Goal: Task Accomplishment & Management: Manage account settings

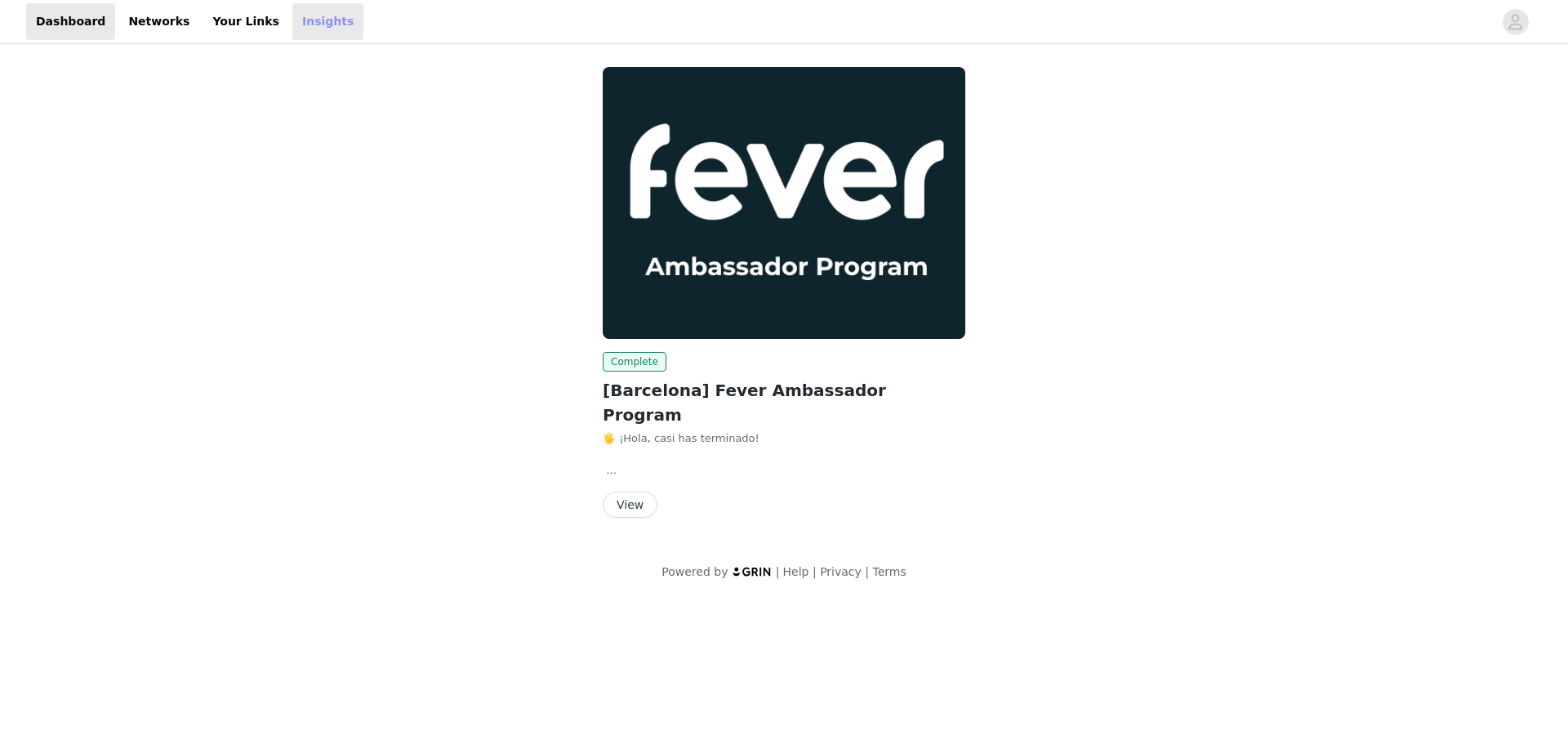
click at [293, 33] on link "Insights" at bounding box center [327, 21] width 71 height 37
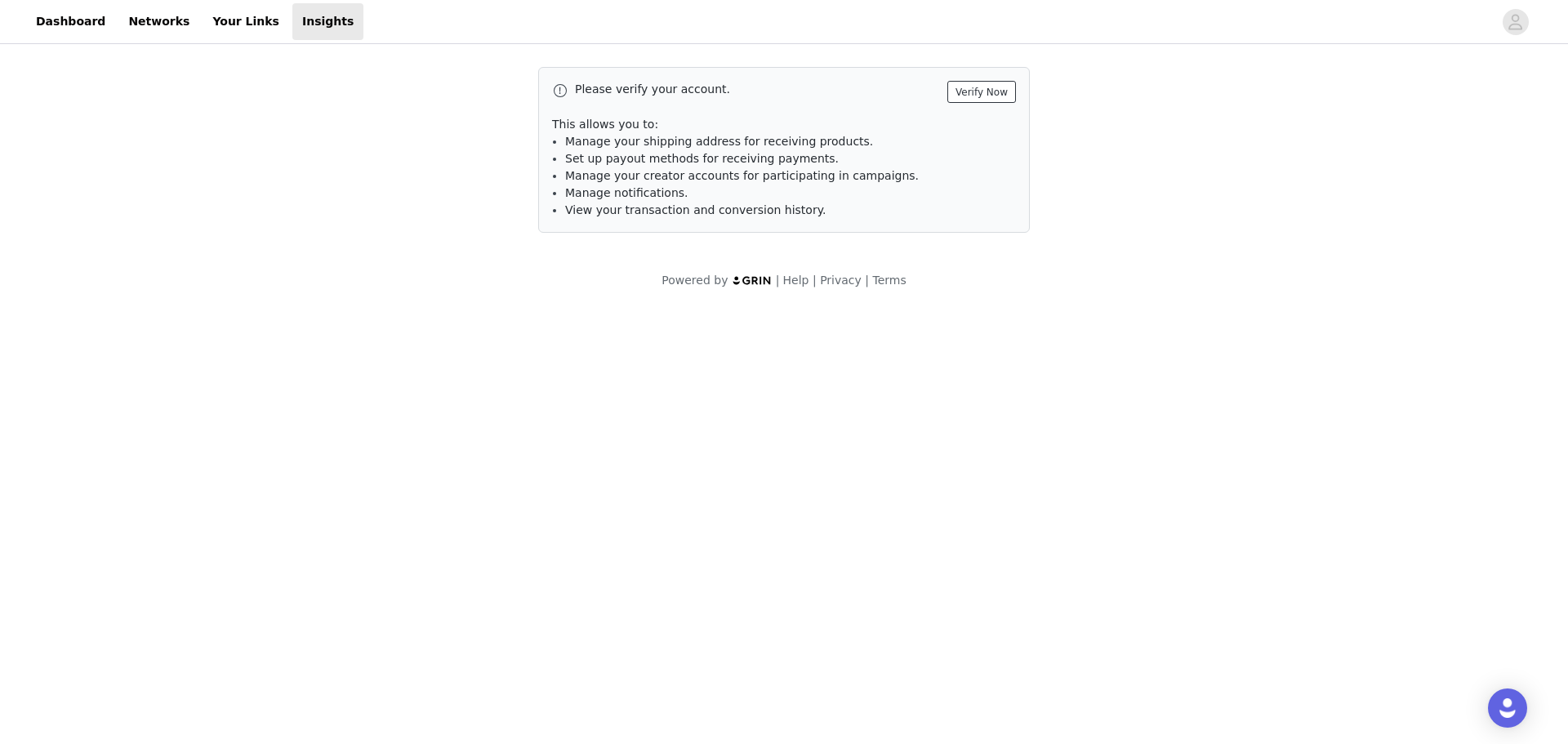
click at [1012, 98] on button "Verify Now" at bounding box center [982, 92] width 68 height 22
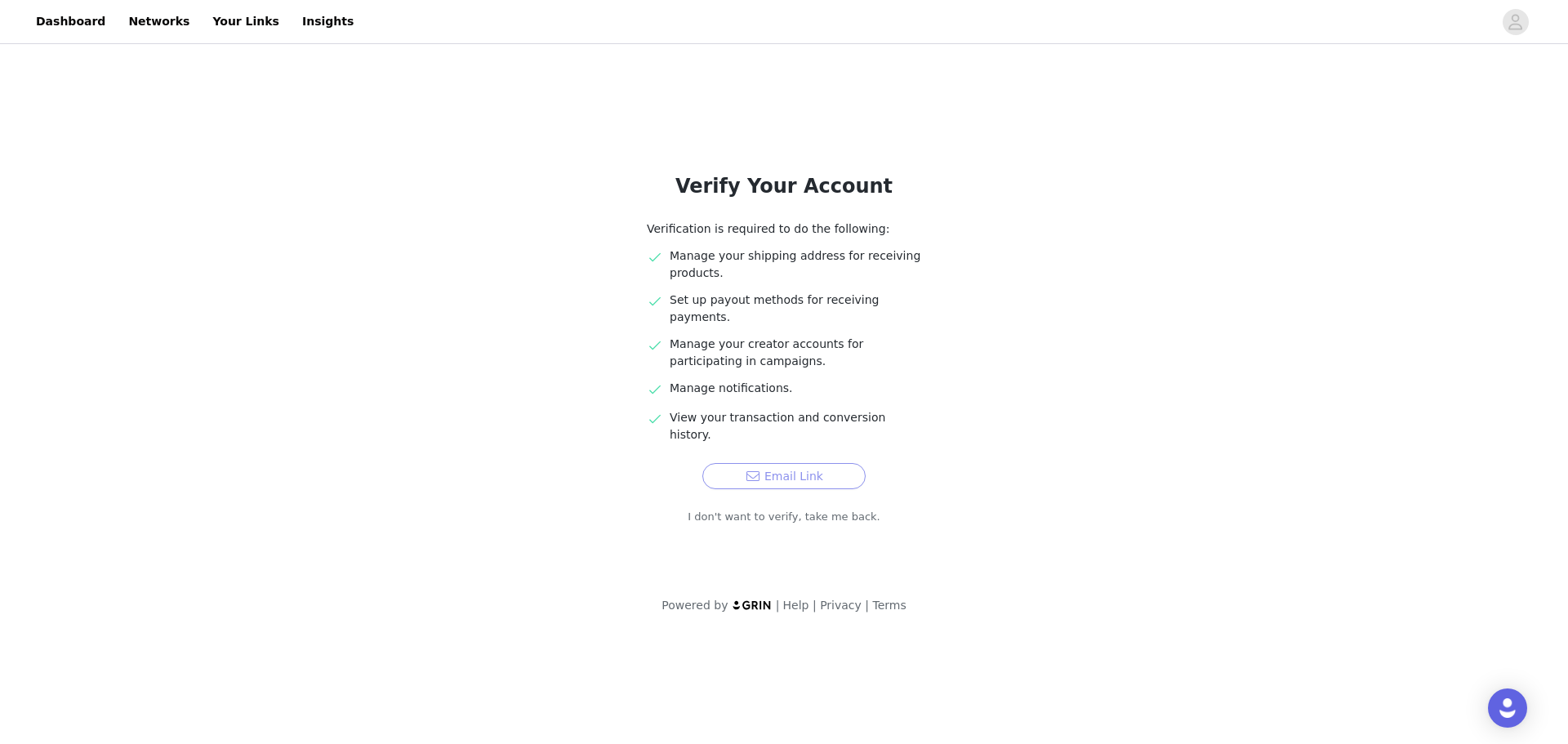
click at [803, 463] on button "Email Link" at bounding box center [784, 476] width 164 height 26
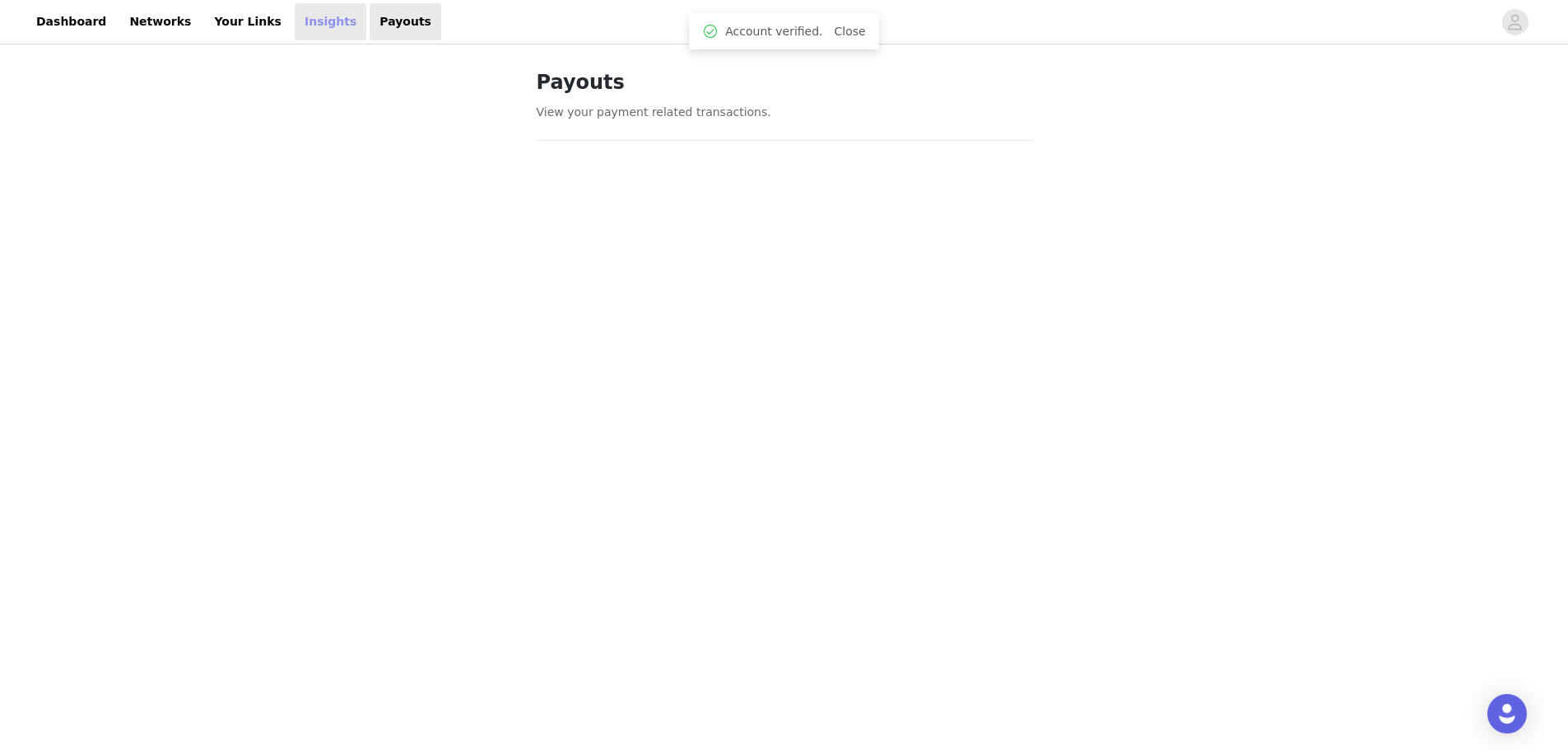
click at [295, 20] on link "Insights" at bounding box center [330, 21] width 71 height 37
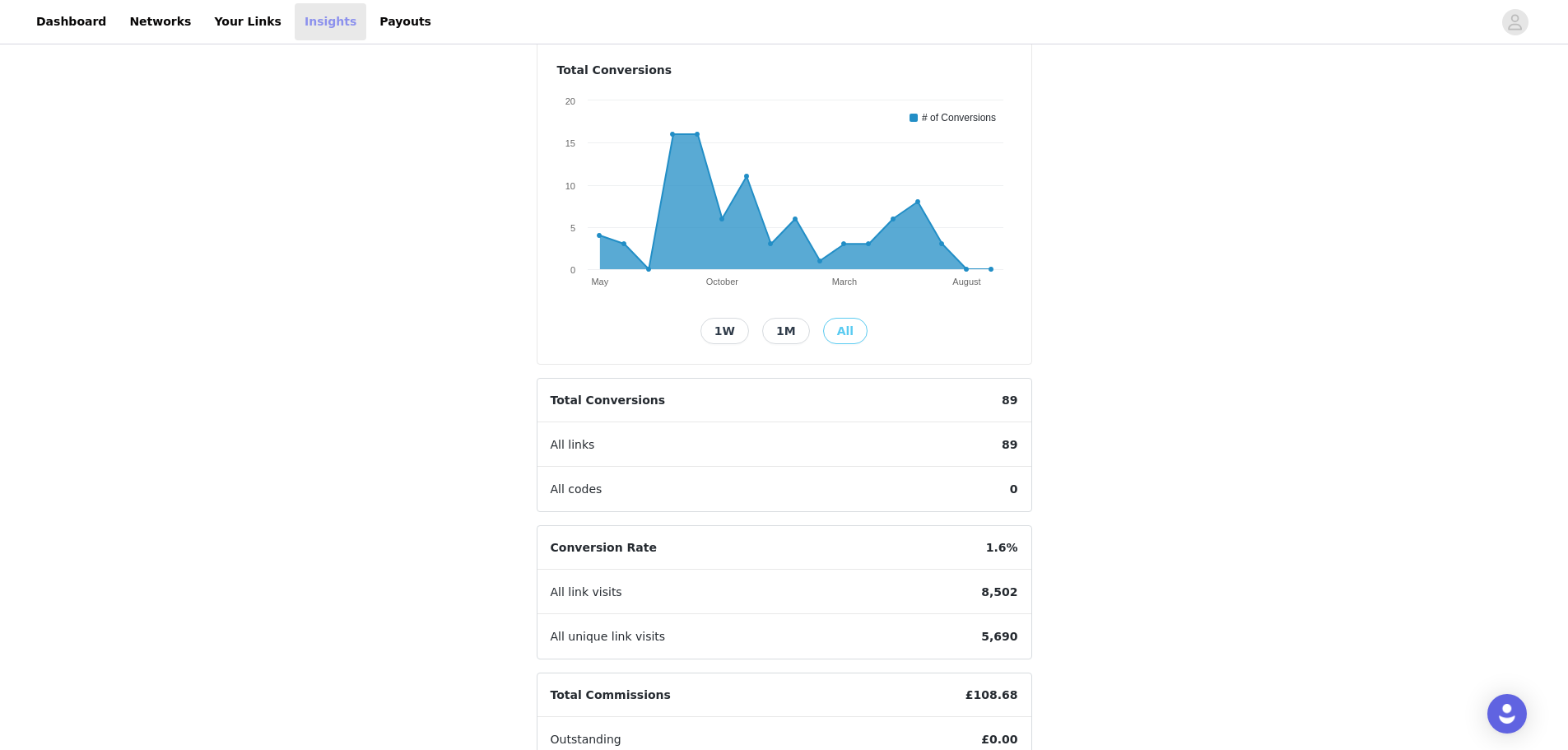
scroll to position [165, 0]
